Goal: Find specific page/section: Find specific page/section

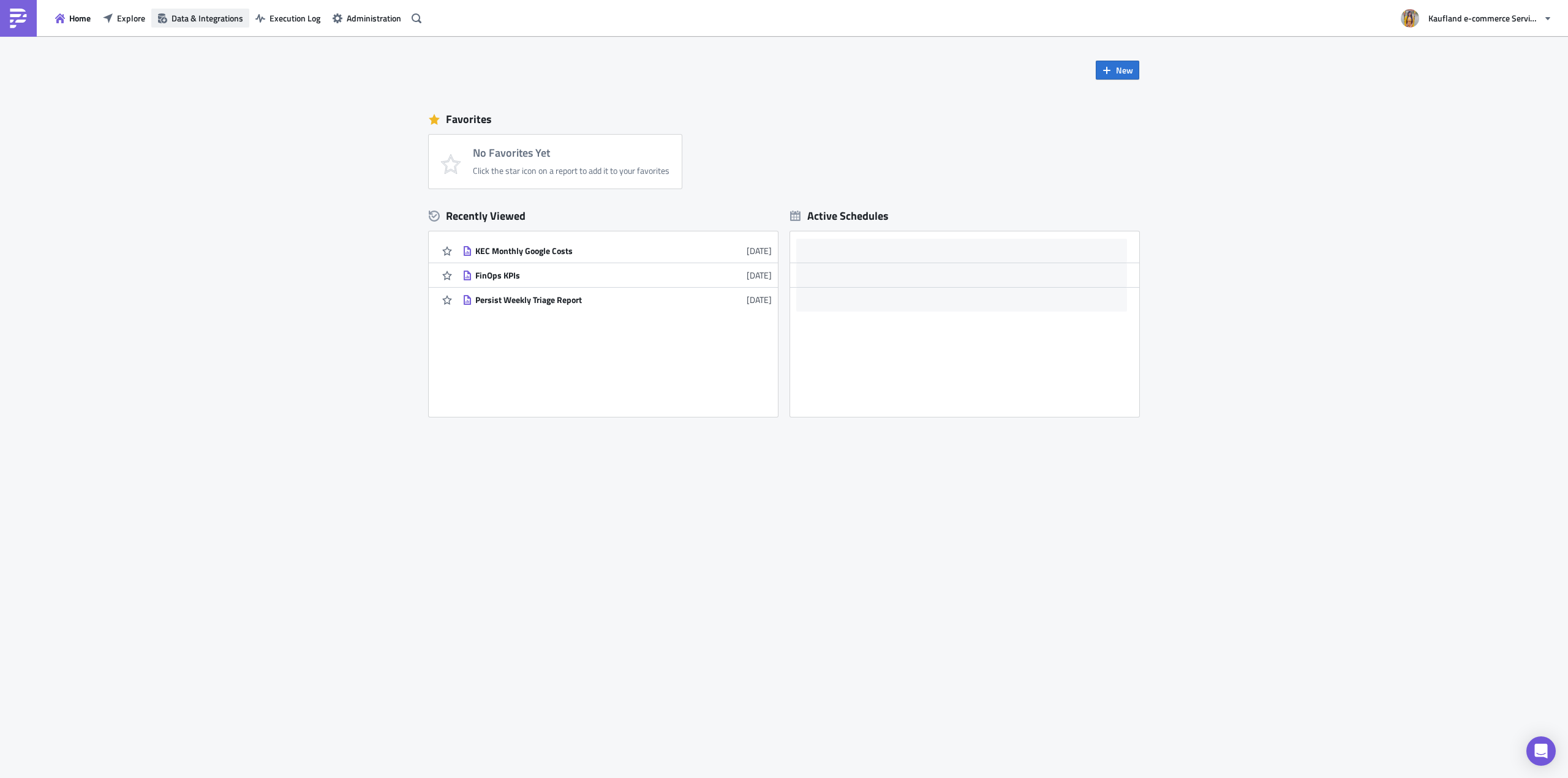
click at [190, 24] on button "Data & Integrations" at bounding box center [200, 17] width 98 height 19
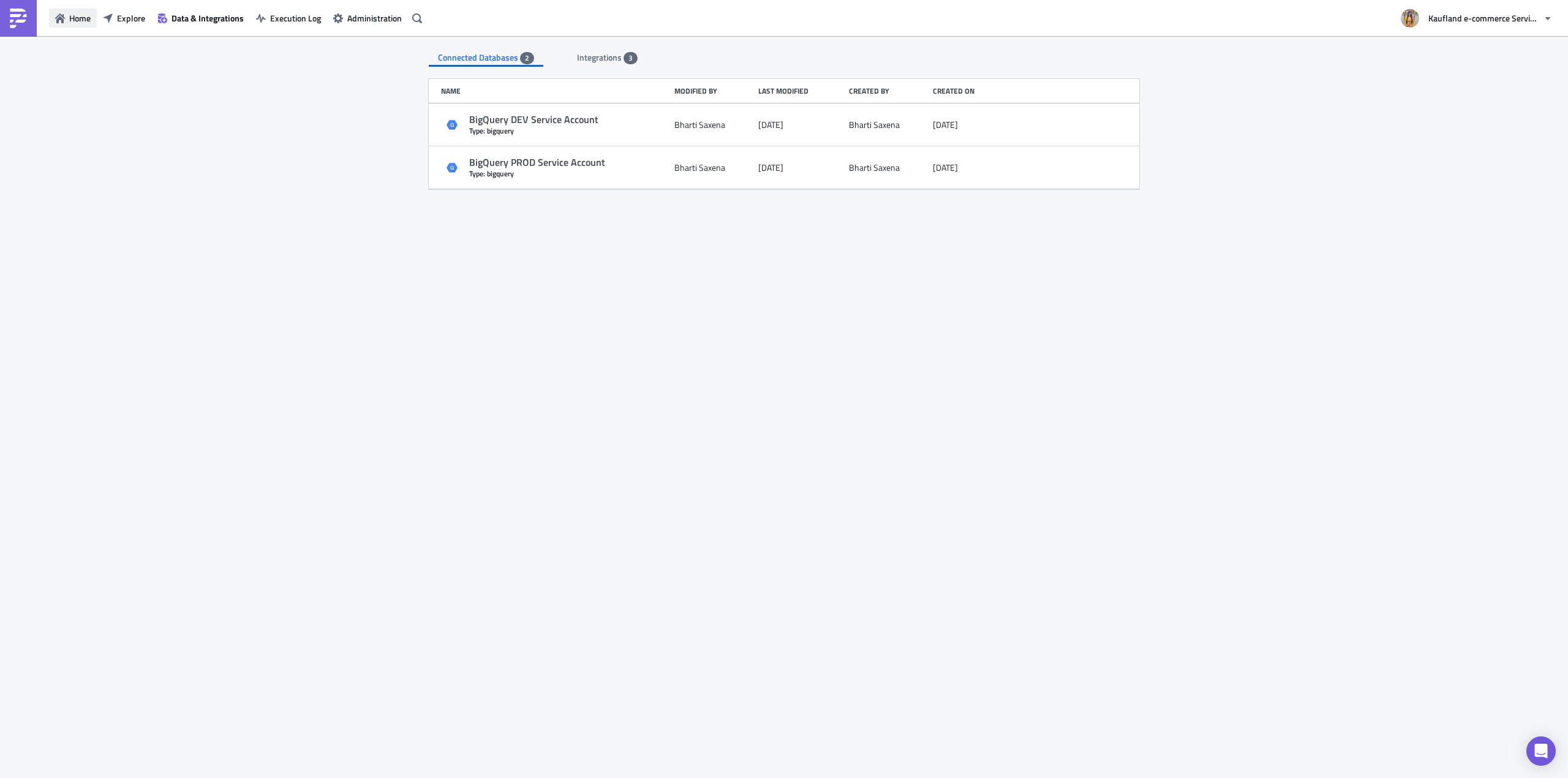
click at [54, 20] on button "Home" at bounding box center [73, 17] width 48 height 19
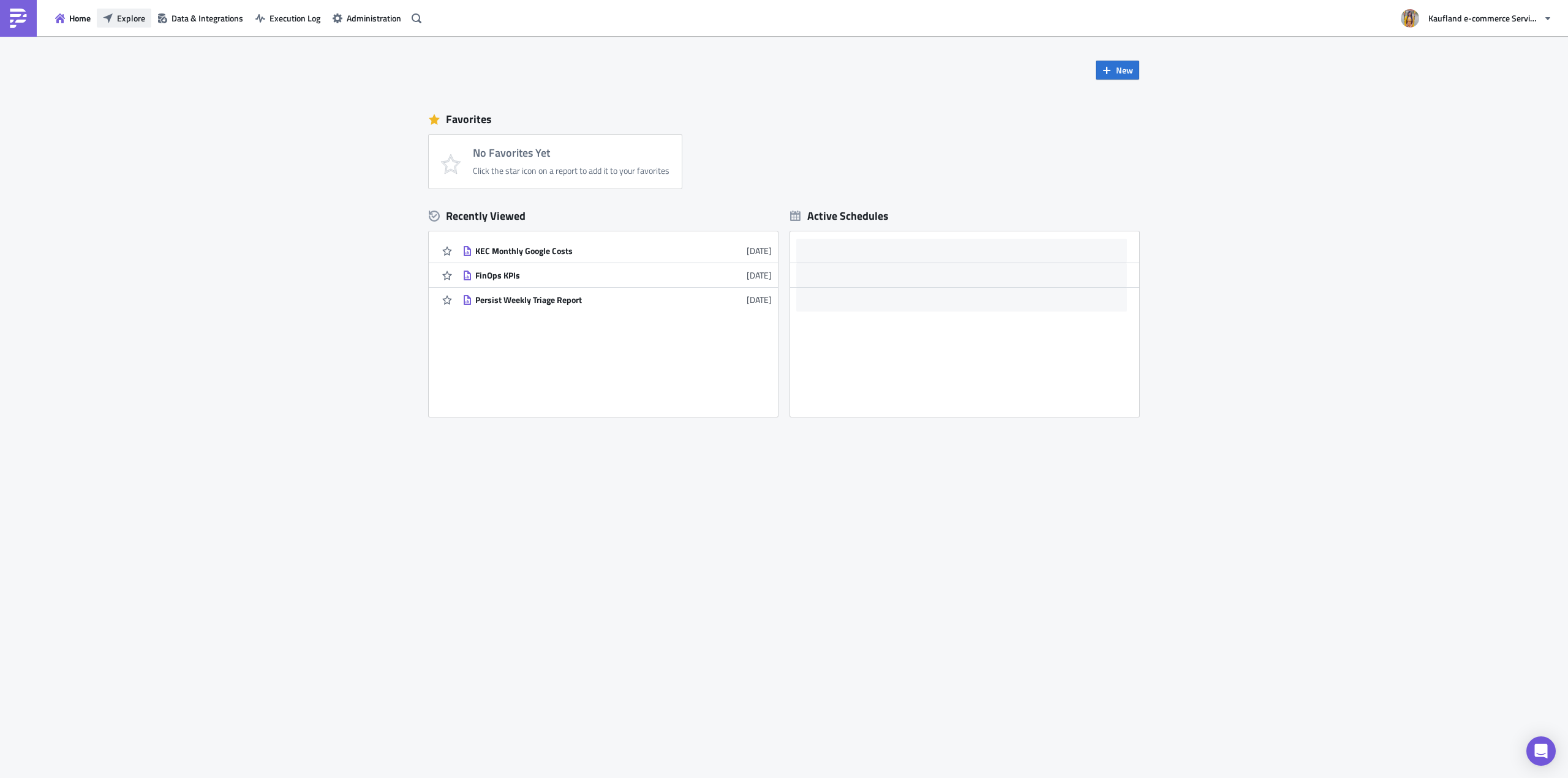
click at [115, 14] on button "Explore" at bounding box center [124, 17] width 55 height 19
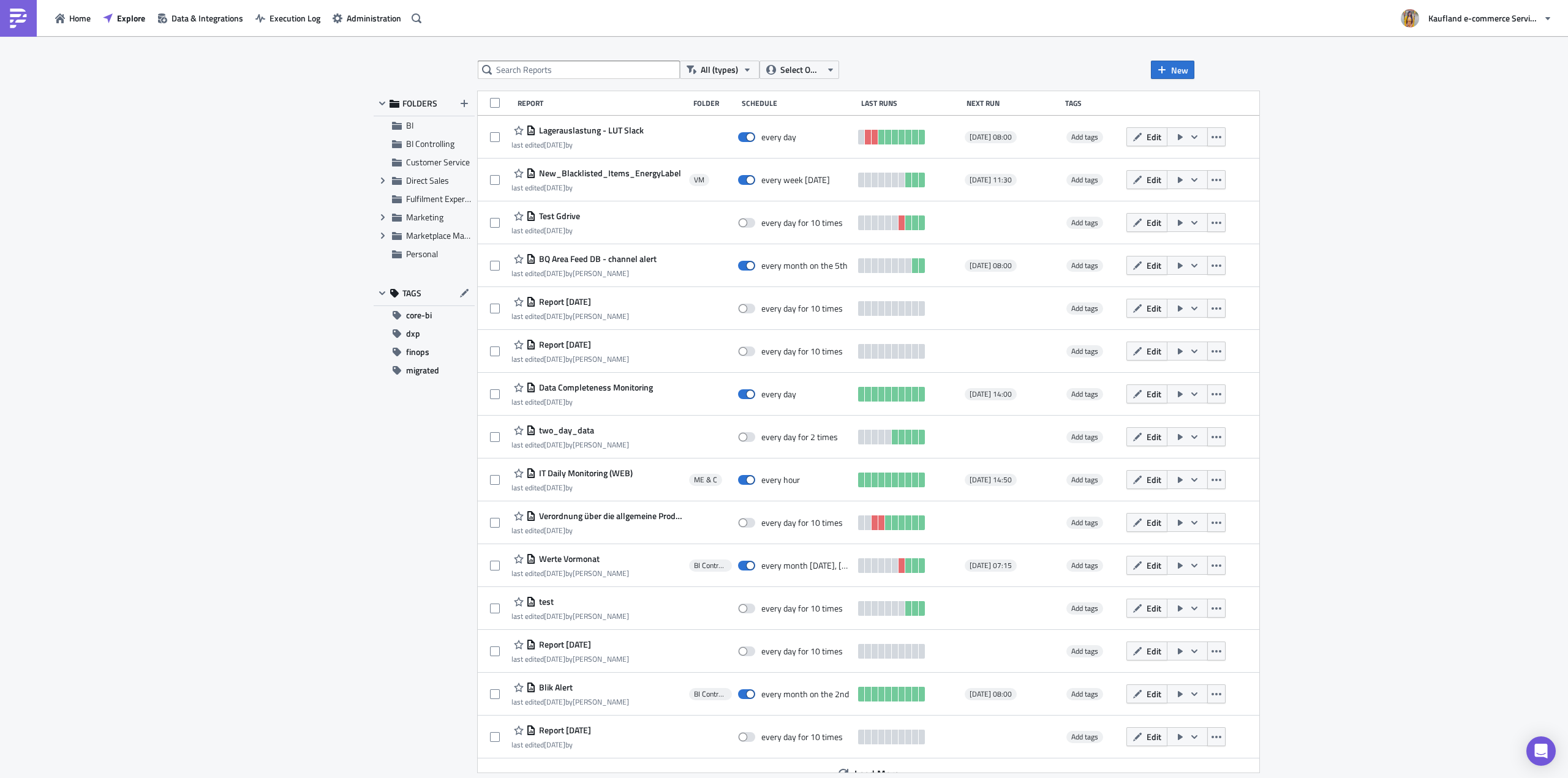
click at [819, 79] on div "All (types) Select Owner New FOLDERS BI BI Controlling Customer Service Expand …" at bounding box center [784, 408] width 833 height 695
click at [817, 76] on span "Select Owner" at bounding box center [801, 70] width 41 height 14
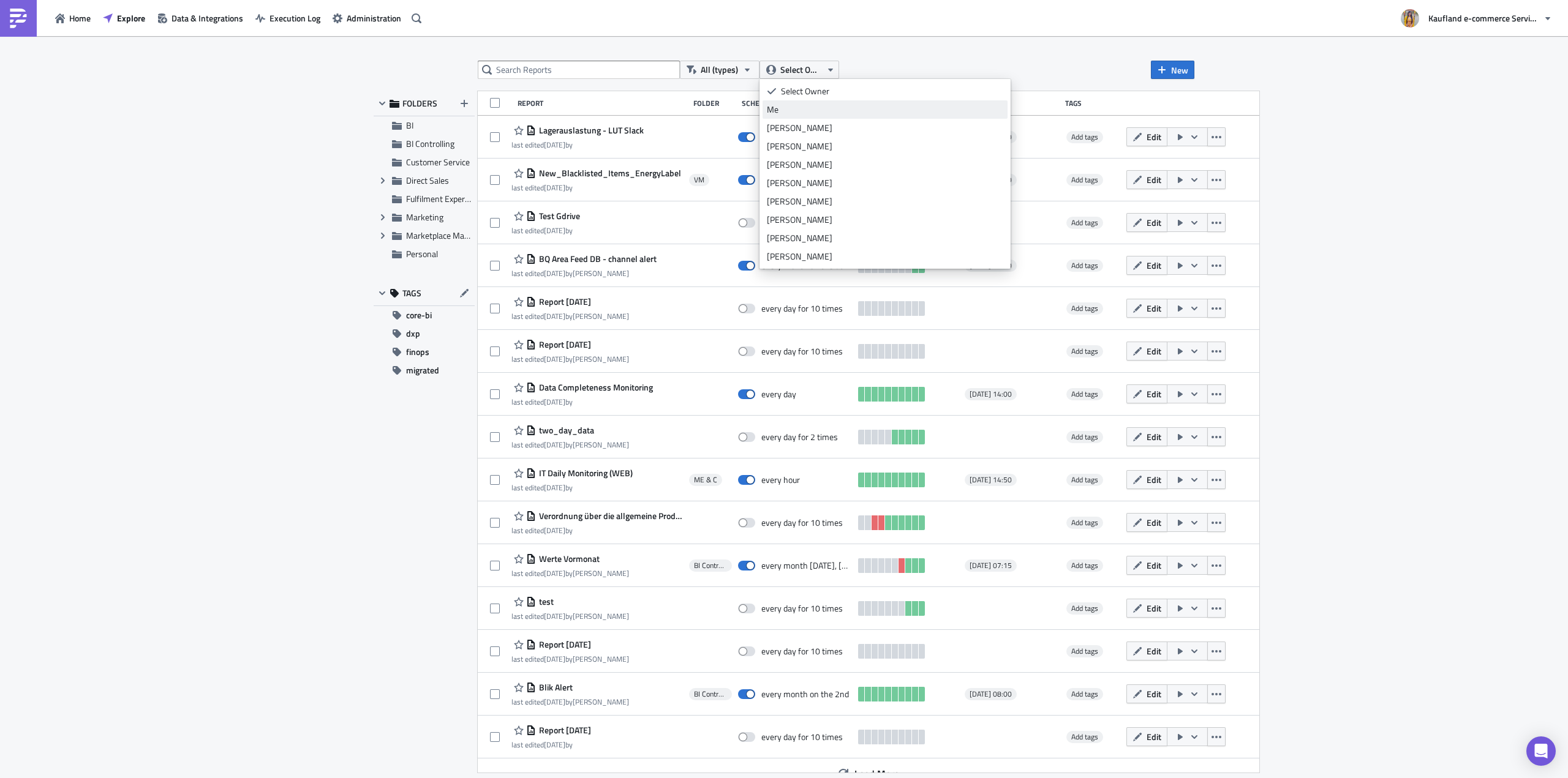
click at [792, 105] on div "Me" at bounding box center [885, 109] width 237 height 12
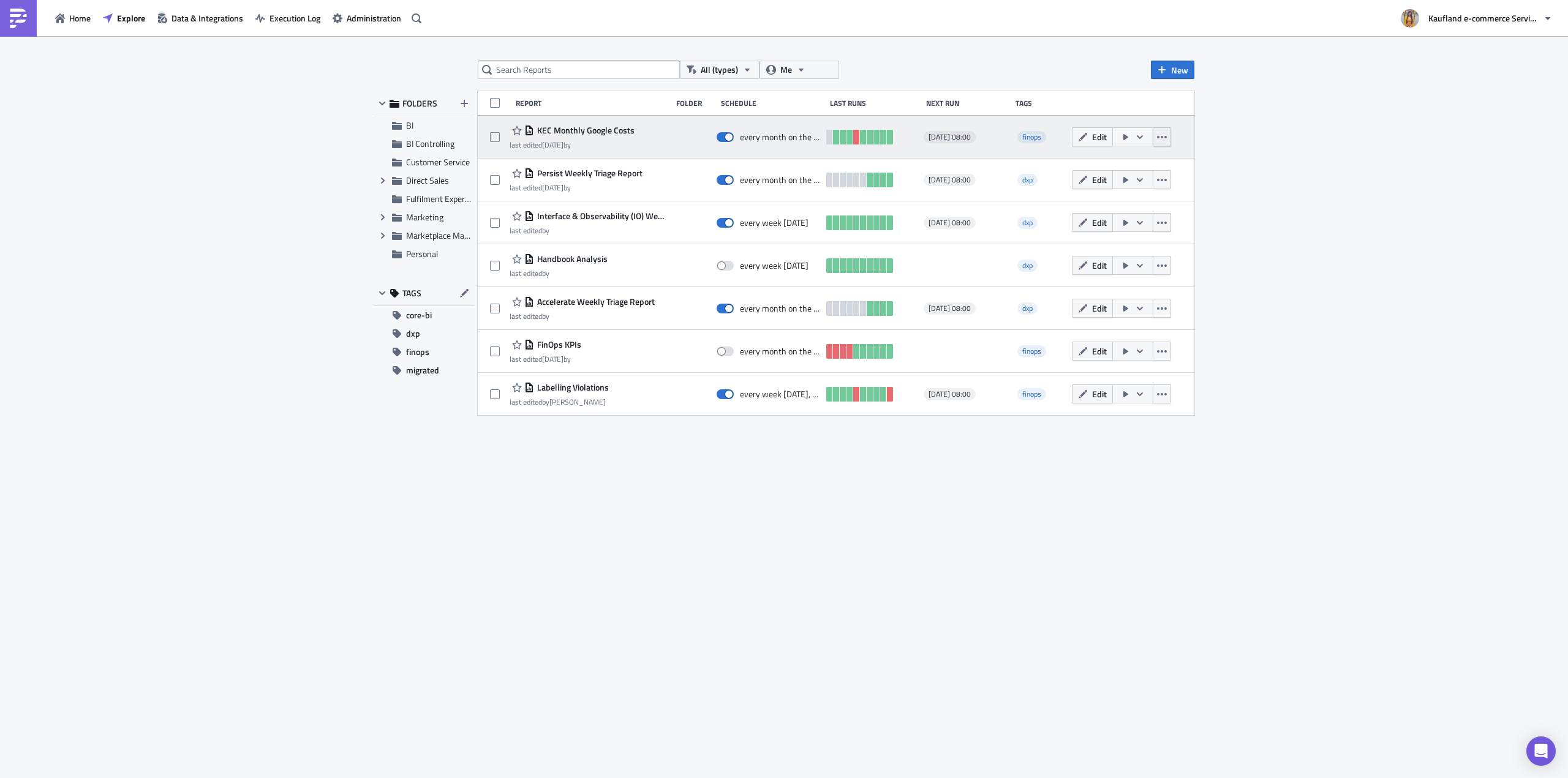
click at [1161, 142] on button "button" at bounding box center [1162, 136] width 18 height 19
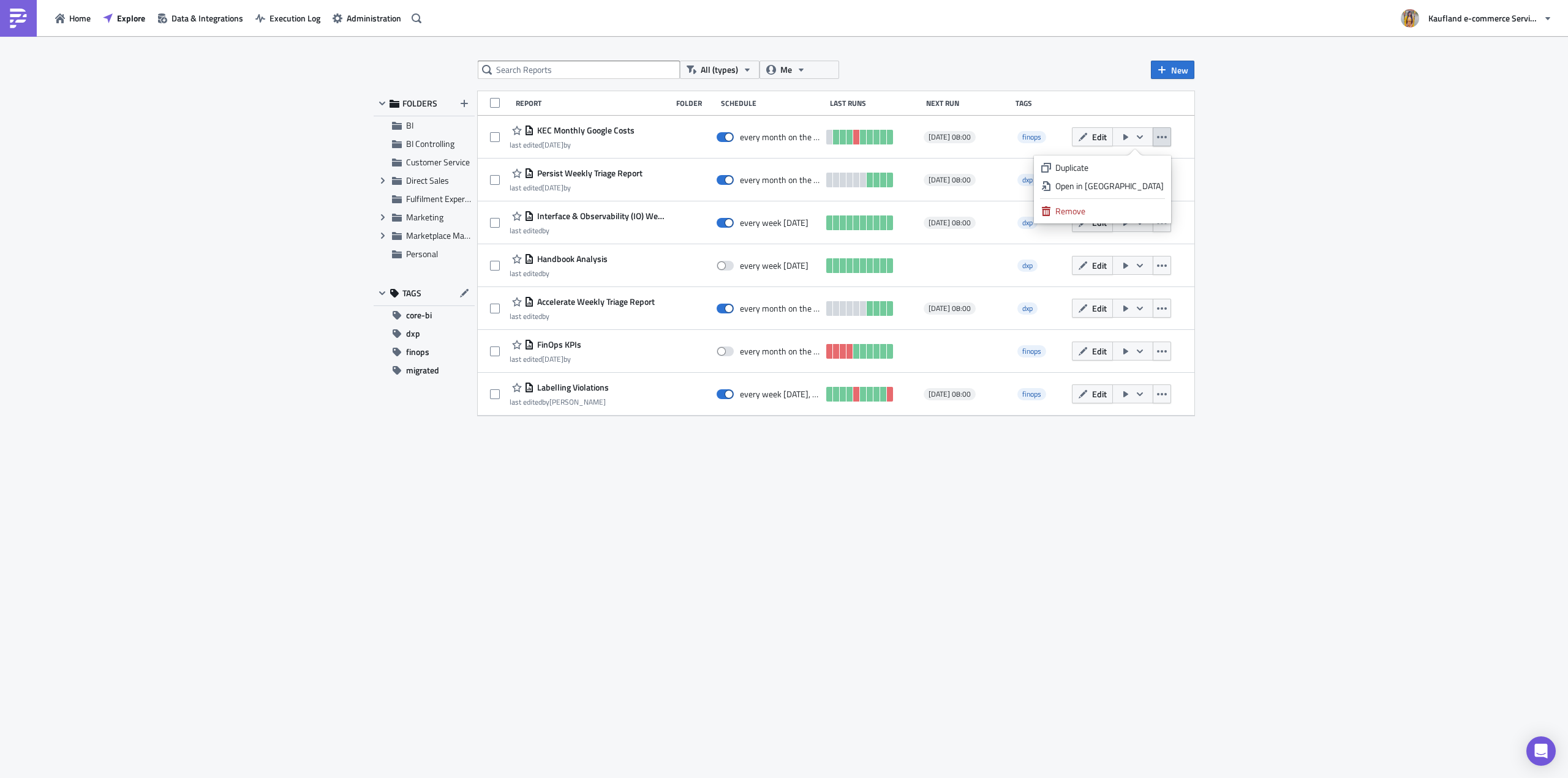
click at [555, 589] on div "All (types) Me New FOLDERS BI BI Controlling Customer Service Expand group Dire…" at bounding box center [784, 408] width 833 height 695
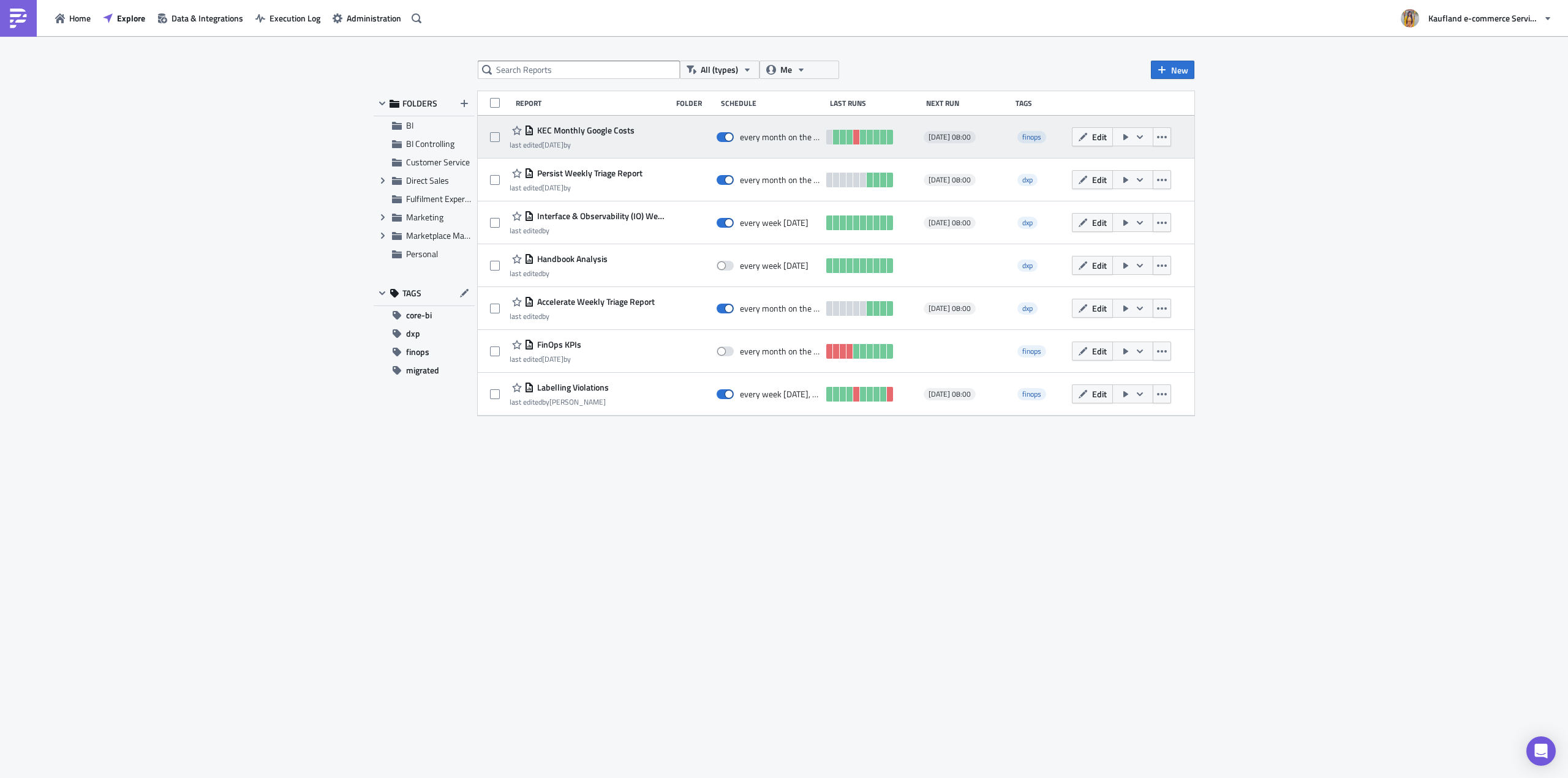
click at [1147, 141] on button "button" at bounding box center [1133, 136] width 41 height 19
click at [1171, 136] on button "button" at bounding box center [1162, 136] width 18 height 19
